Goal: Task Accomplishment & Management: Use online tool/utility

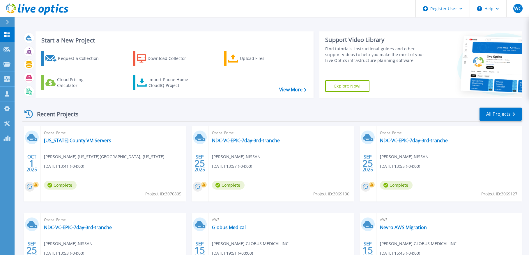
click at [4, 24] on button at bounding box center [7, 22] width 15 height 10
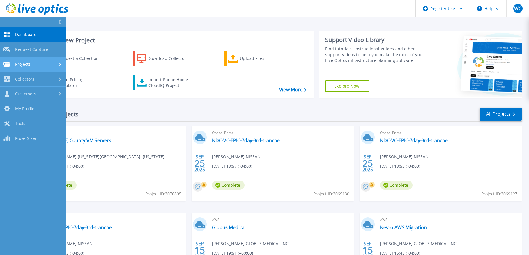
click at [25, 63] on span "Projects" at bounding box center [22, 64] width 15 height 5
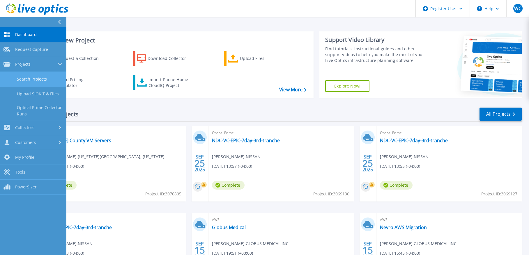
click at [28, 75] on link "Search Projects" at bounding box center [33, 79] width 66 height 15
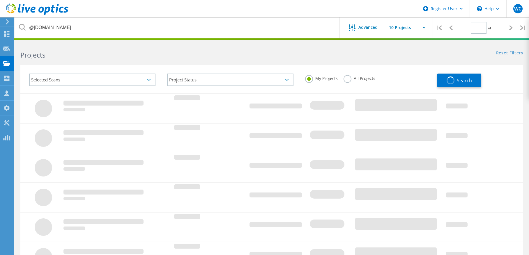
type input "1"
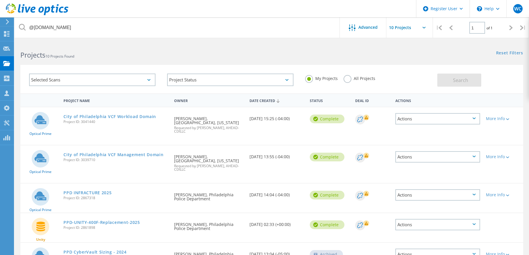
click at [79, 54] on h2 "Projects 10 Projects Found" at bounding box center [142, 55] width 245 height 10
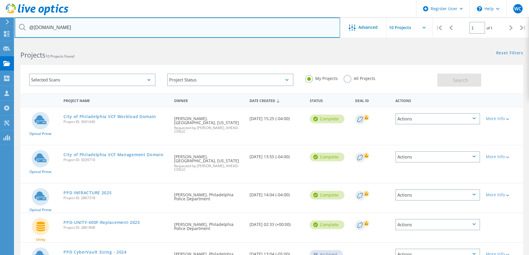
drag, startPoint x: 70, startPoint y: 30, endPoint x: 15, endPoint y: 29, distance: 55.3
click at [15, 29] on input "@[DOMAIN_NAME]" at bounding box center [177, 27] width 325 height 20
paste input "[PERSON_NAME].[PERSON_NAME]@courts.p"
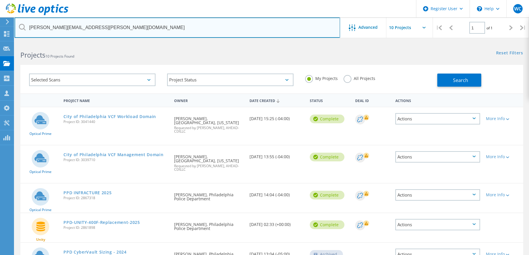
type input "[PERSON_NAME][EMAIL_ADDRESS][PERSON_NAME][DOMAIN_NAME]"
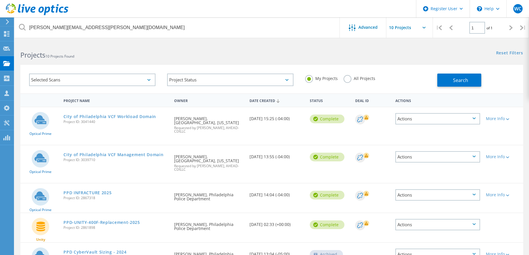
click at [348, 78] on label "All Projects" at bounding box center [359, 78] width 32 height 6
click at [0, 0] on input "All Projects" at bounding box center [0, 0] width 0 height 0
click at [460, 82] on span "Search" at bounding box center [460, 80] width 15 height 6
